Goal: Task Accomplishment & Management: Complete application form

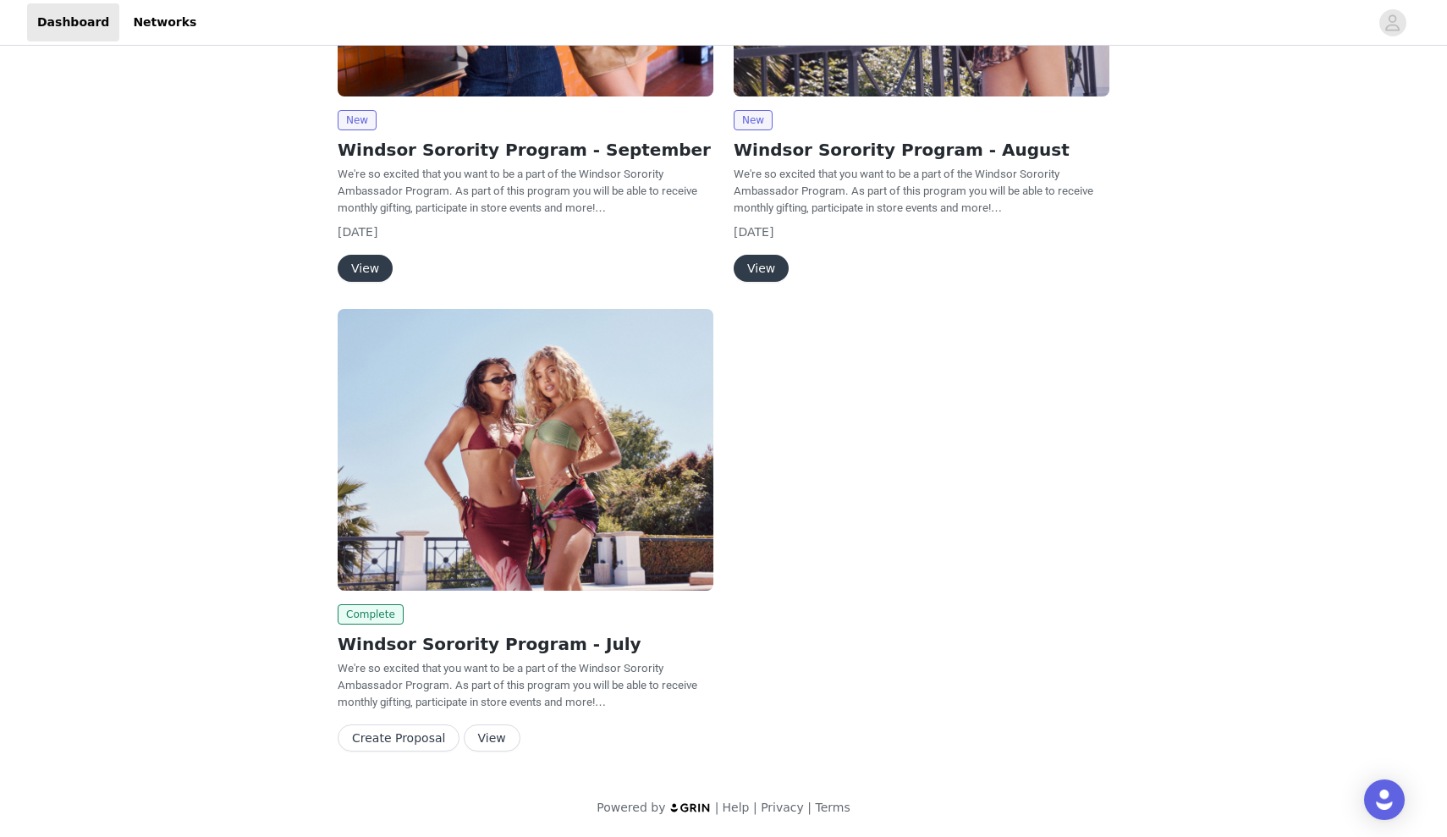
scroll to position [255, 0]
click at [364, 265] on button "View" at bounding box center [365, 268] width 55 height 27
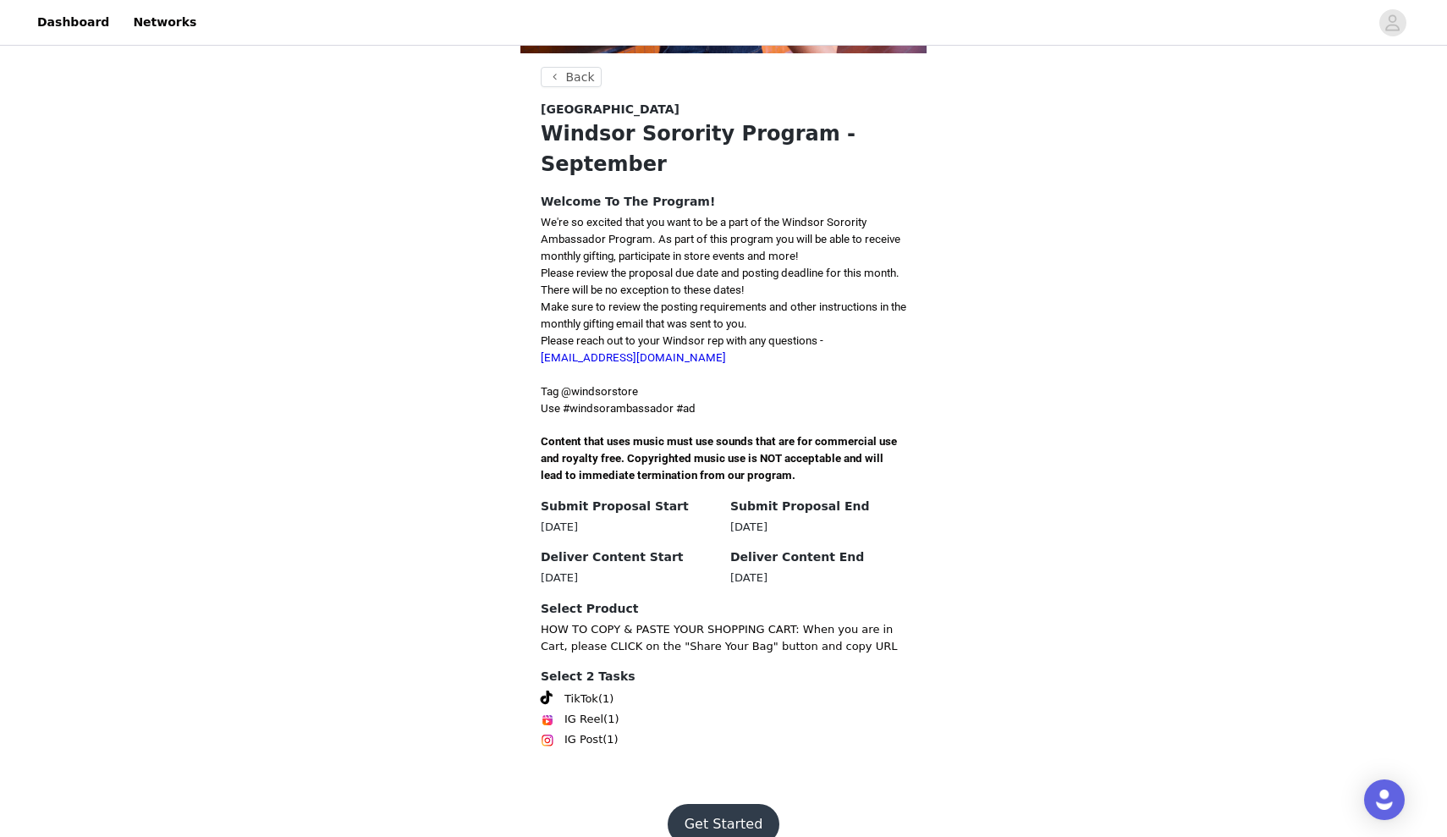
scroll to position [266, 0]
click at [719, 805] on button "Get Started" at bounding box center [724, 825] width 113 height 41
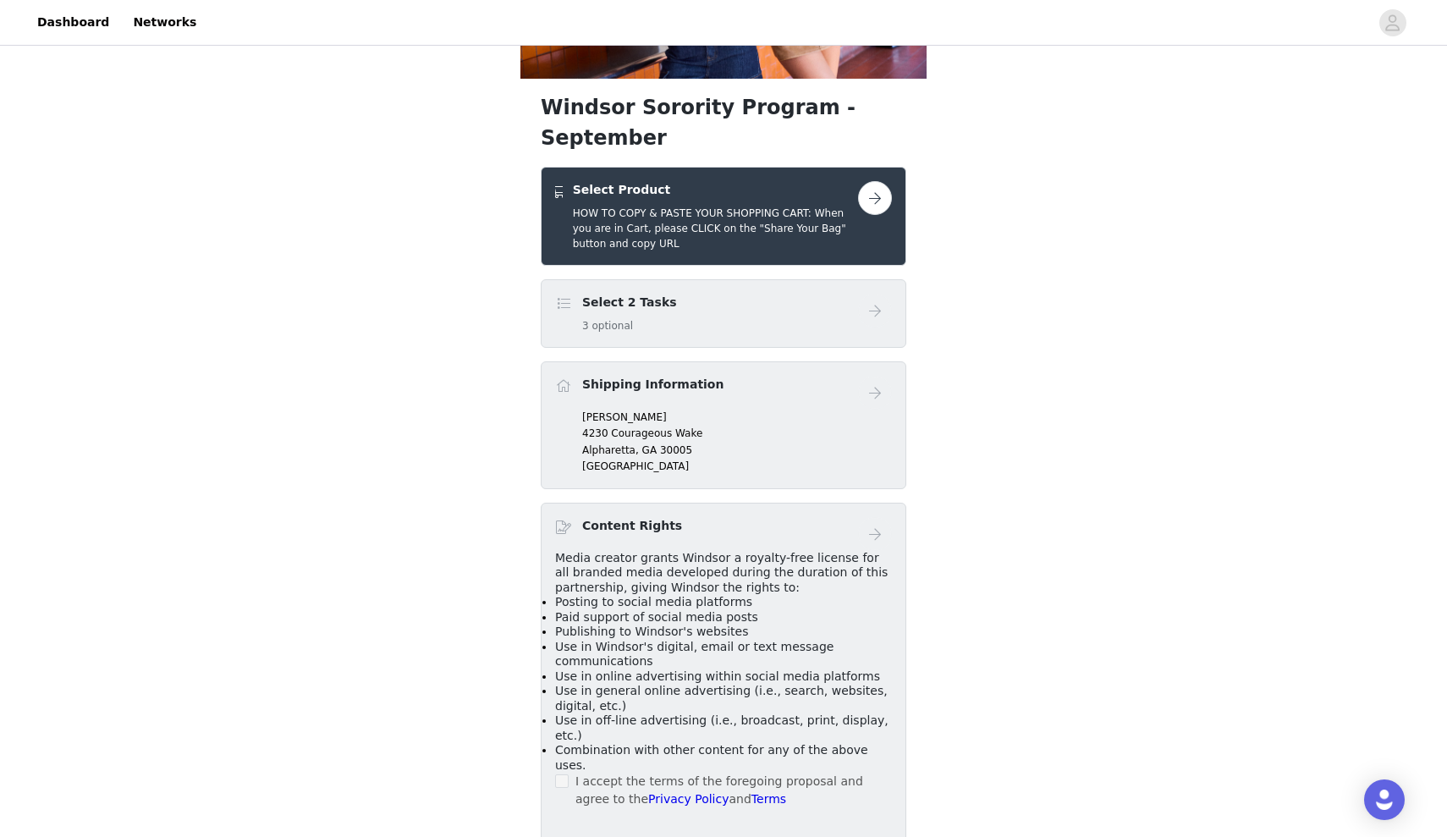
scroll to position [267, 0]
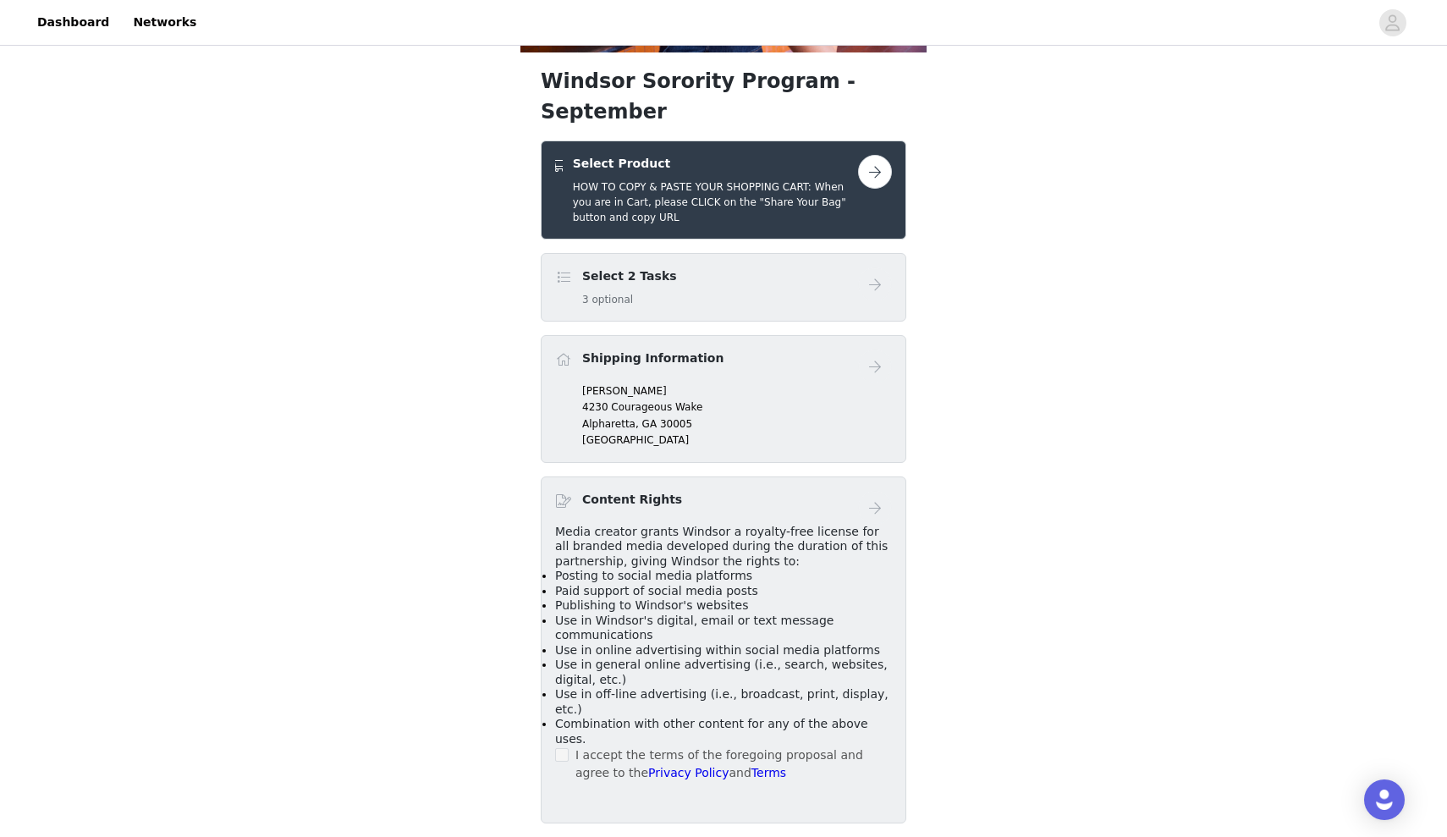
click at [666, 383] on div "[PERSON_NAME] [STREET_ADDRESS]" at bounding box center [737, 415] width 310 height 64
click at [648, 349] on h4 "Shipping Information" at bounding box center [652, 358] width 141 height 18
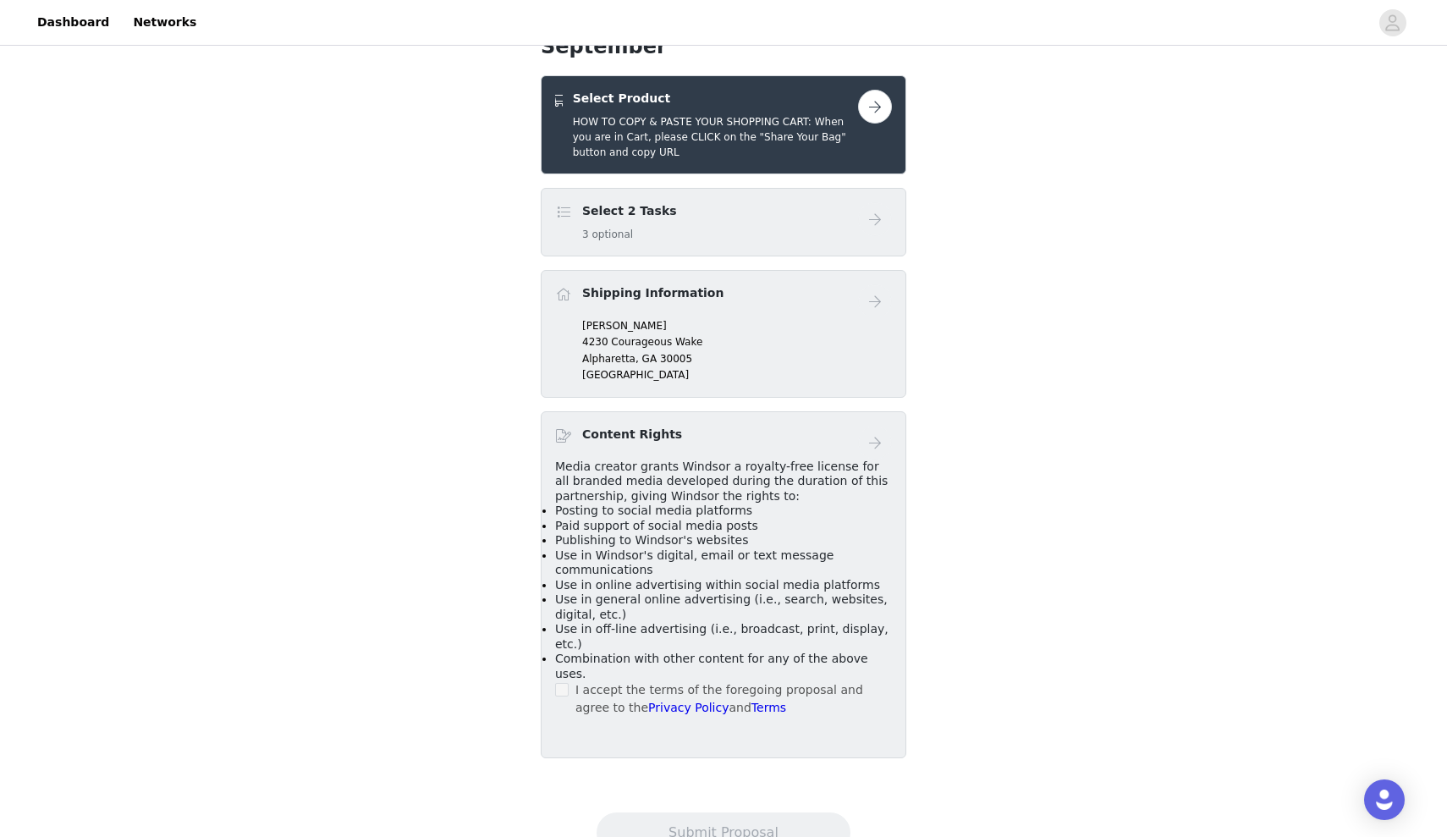
scroll to position [332, 0]
click at [638, 368] on p "[GEOGRAPHIC_DATA]" at bounding box center [737, 375] width 310 height 15
click at [560, 682] on label at bounding box center [562, 691] width 14 height 18
click at [811, 91] on h4 "Select Product" at bounding box center [715, 100] width 285 height 18
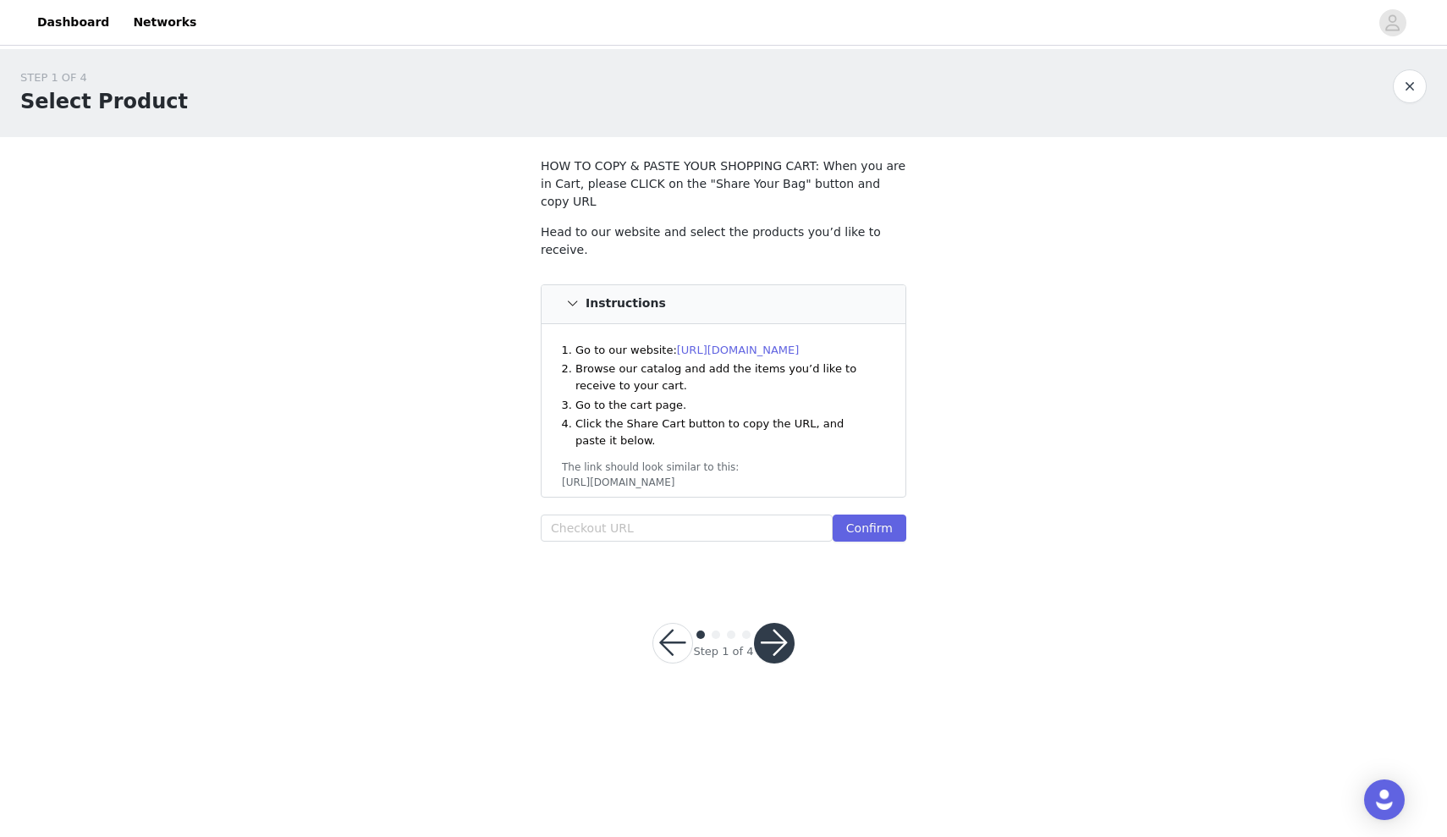
click at [646, 459] on div "The link should look similar to this:" at bounding box center [723, 466] width 323 height 15
click at [717, 514] on input "text" at bounding box center [687, 527] width 292 height 27
